Goal: Transaction & Acquisition: Purchase product/service

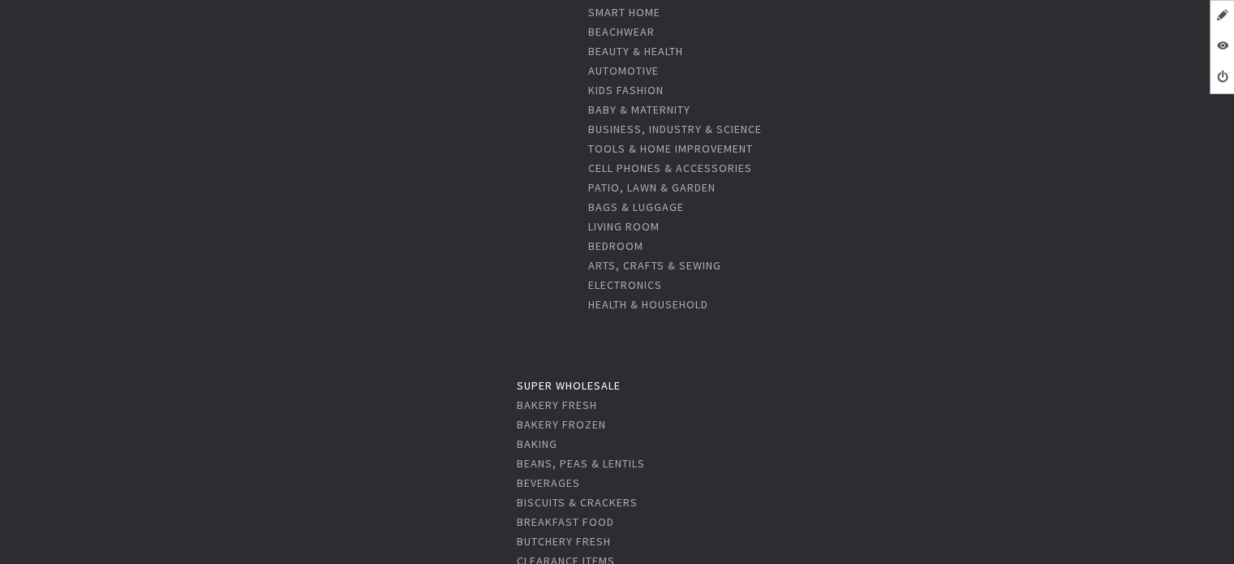
scroll to position [649, 0]
click at [565, 372] on link "Super Wholesale" at bounding box center [569, 375] width 104 height 15
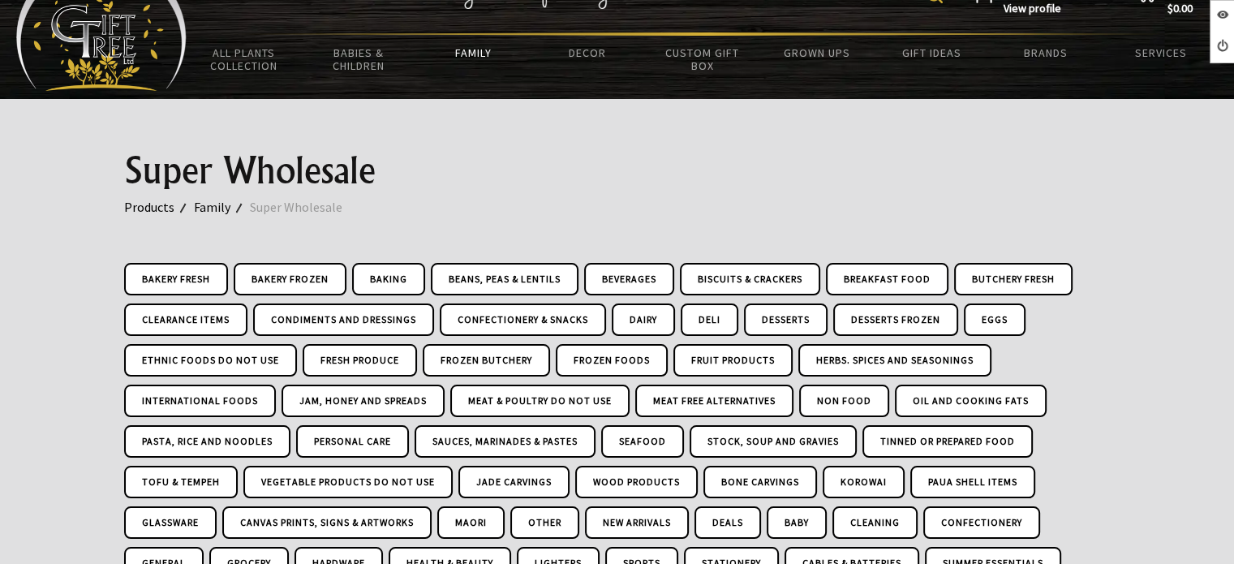
scroll to position [325, 0]
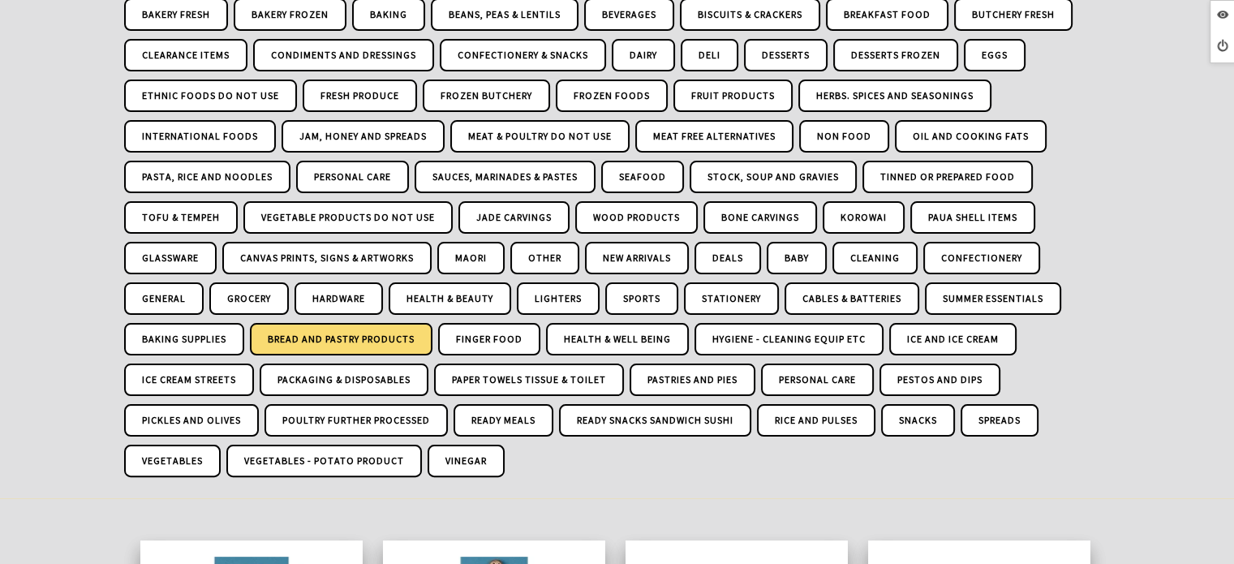
click at [385, 323] on link "Bread And Pastry Products" at bounding box center [341, 339] width 183 height 32
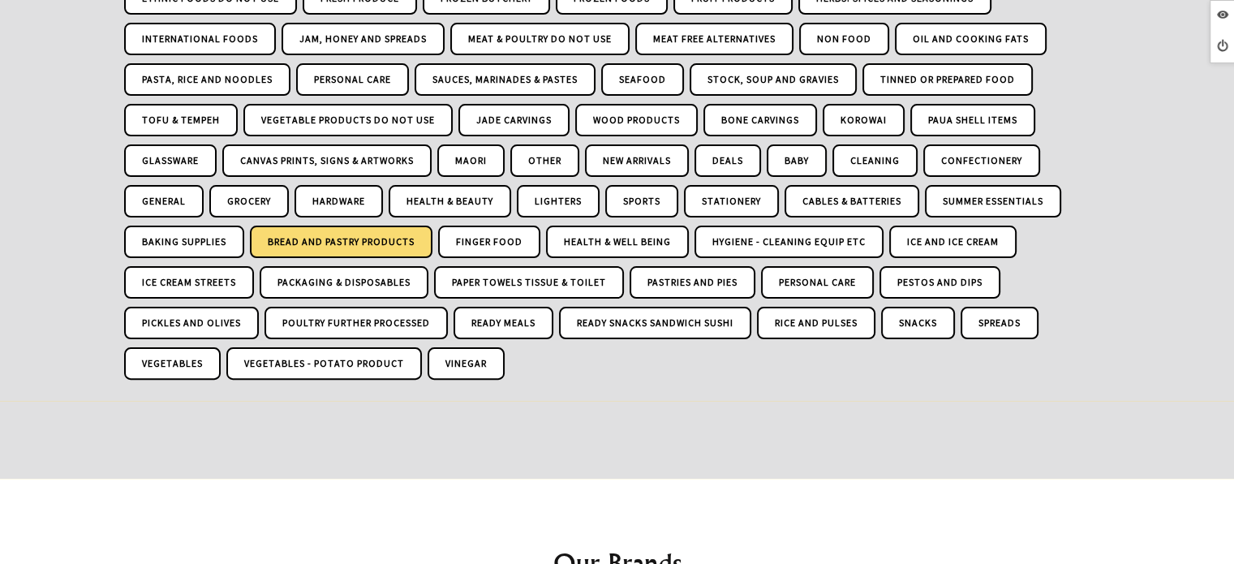
scroll to position [406, 0]
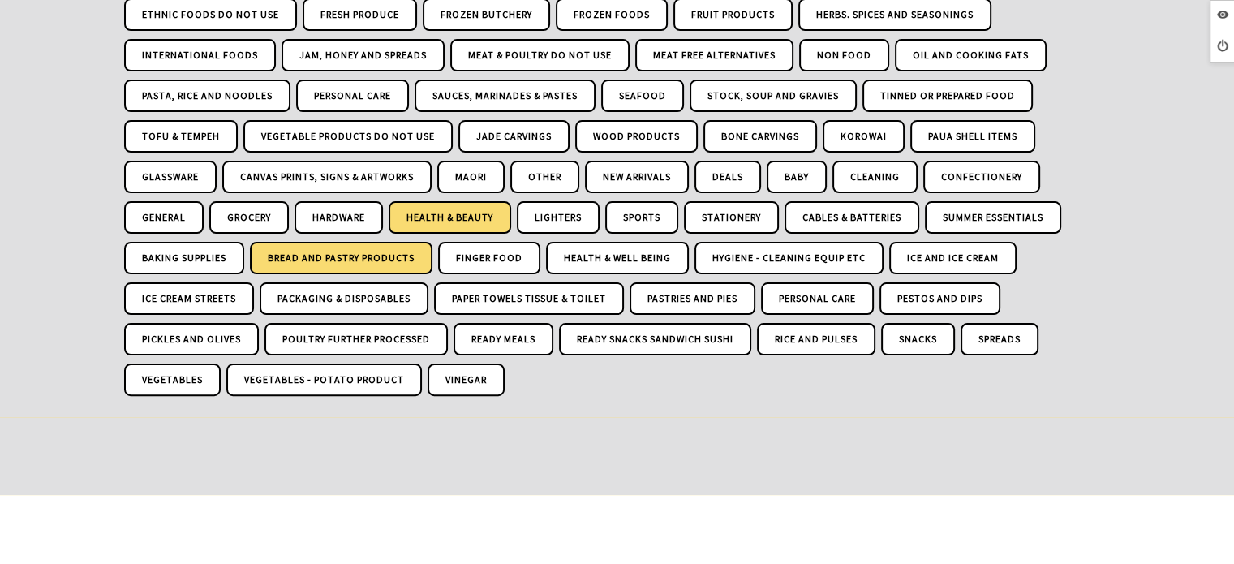
click at [477, 203] on link "Health & Beauty" at bounding box center [450, 217] width 123 height 32
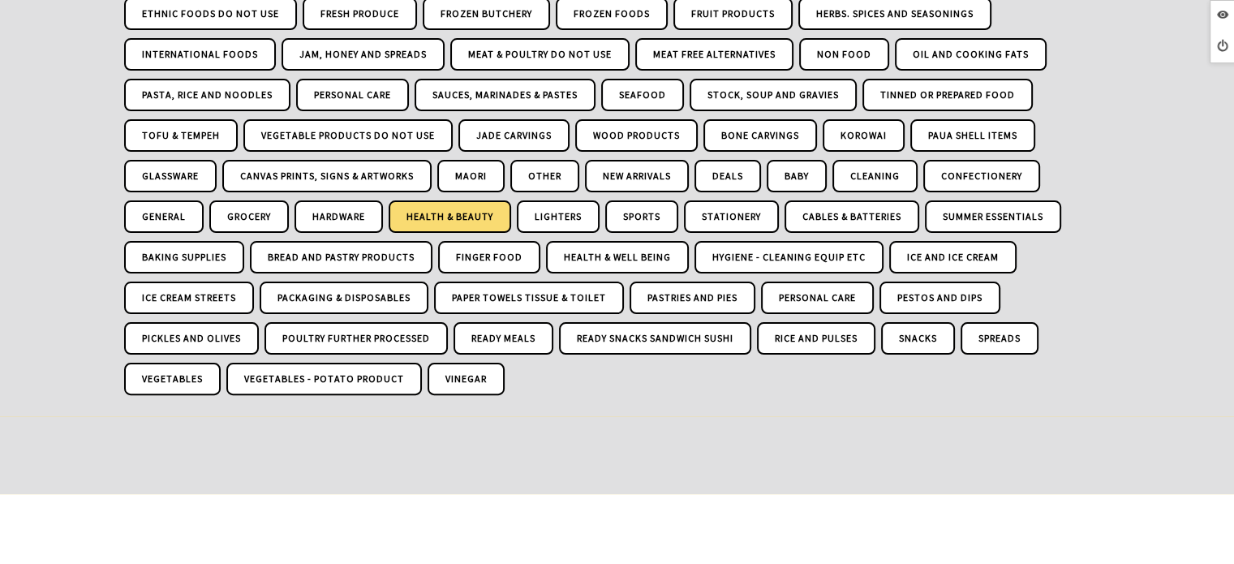
scroll to position [406, 0]
click at [552, 201] on link "Lighters" at bounding box center [558, 217] width 83 height 32
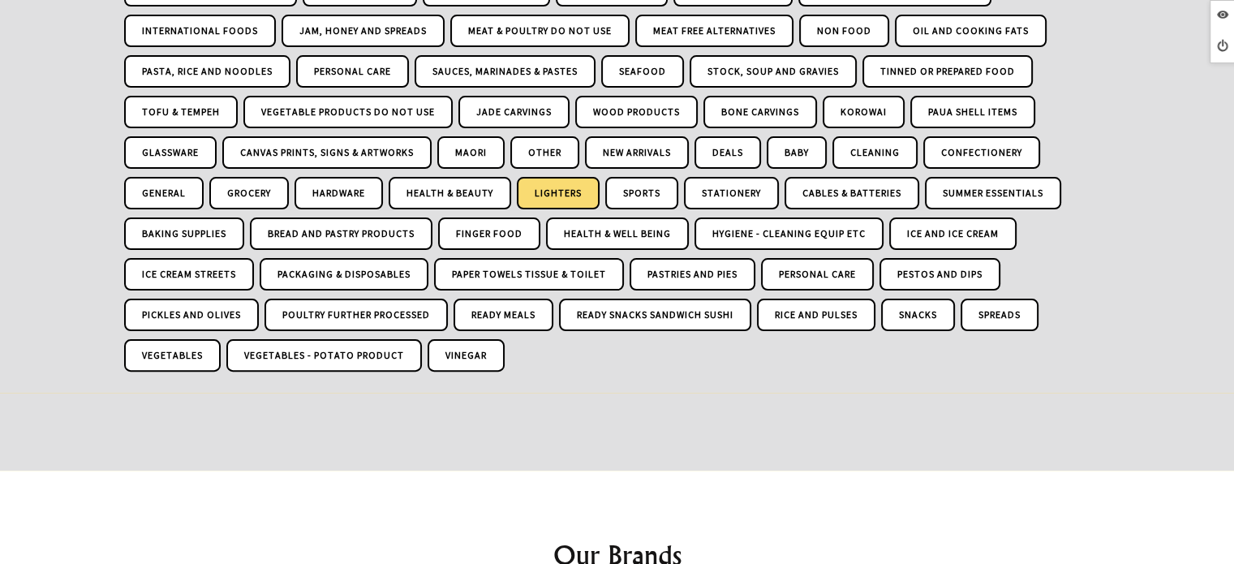
scroll to position [406, 0]
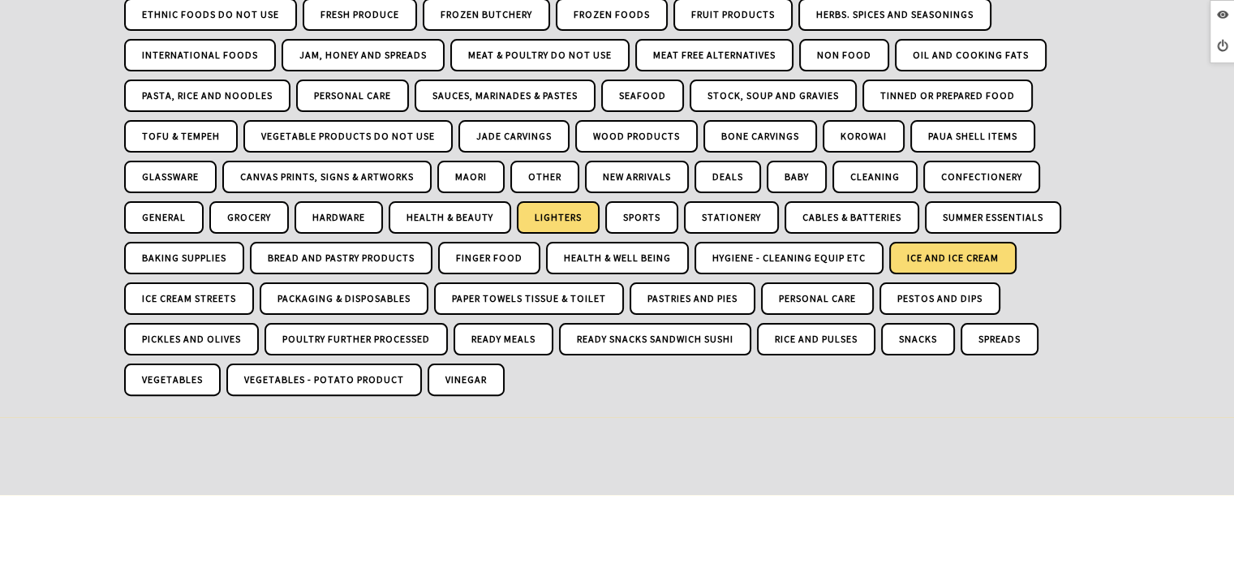
click at [962, 256] on link "Ice And Ice Cream" at bounding box center [952, 258] width 127 height 32
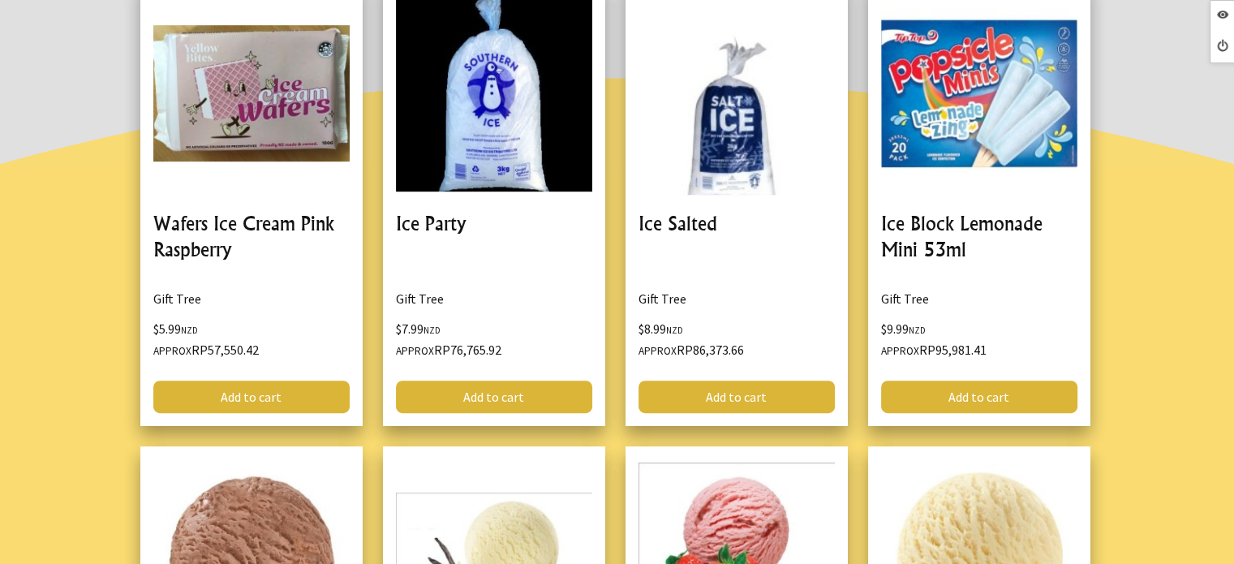
scroll to position [892, 0]
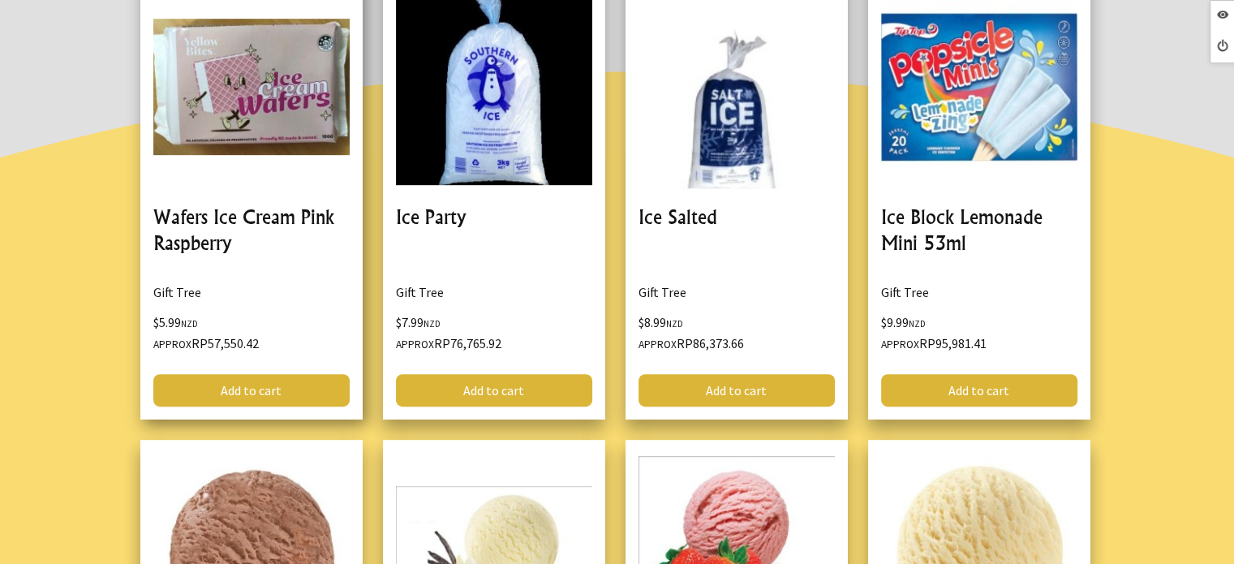
click at [253, 220] on link at bounding box center [251, 195] width 222 height 447
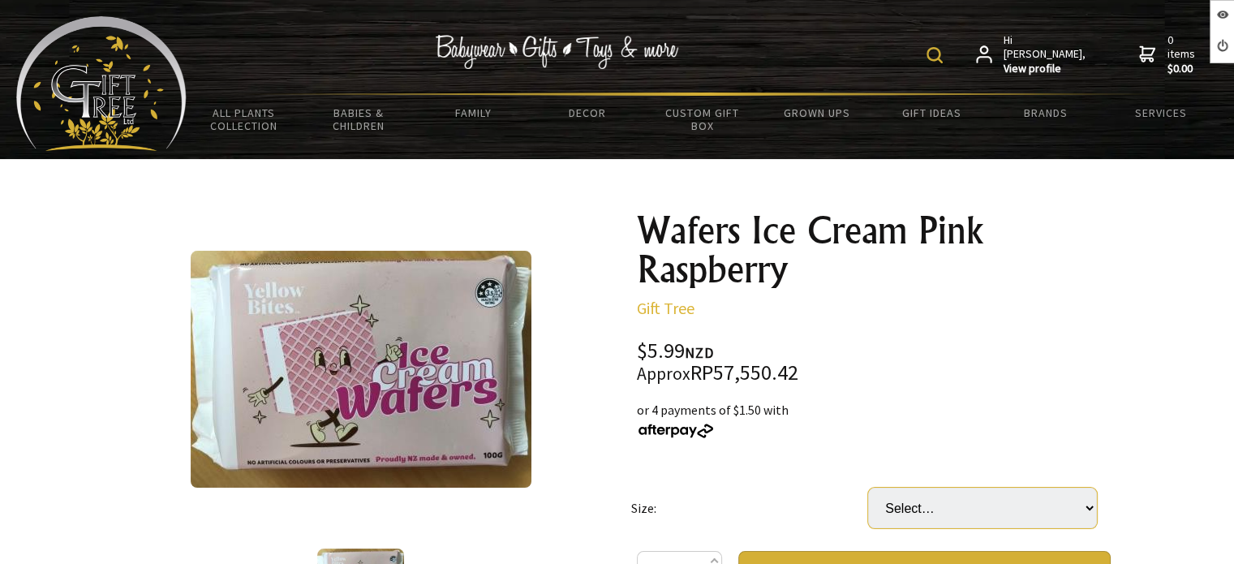
click at [1021, 492] on select "Select… Packet (100G) Carton (20 Packet) (+ $113.81)" at bounding box center [982, 508] width 229 height 41
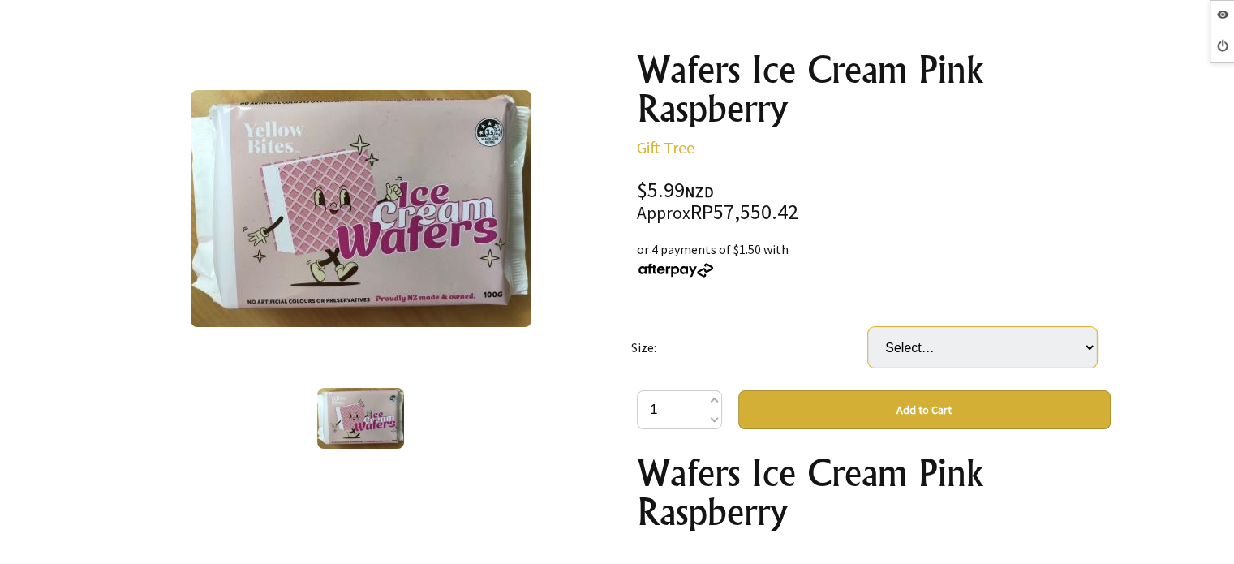
scroll to position [162, 0]
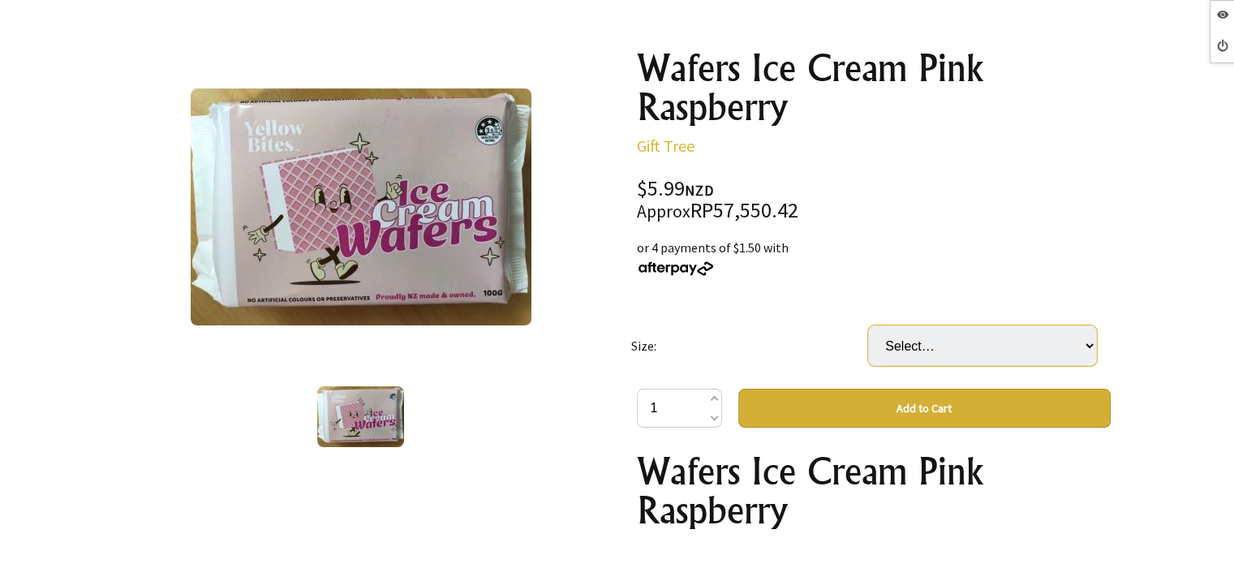
click at [975, 359] on select "Select… Packet (100G) Carton (20 Packet) (+ $113.81)" at bounding box center [982, 345] width 229 height 41
